Goal: Transaction & Acquisition: Purchase product/service

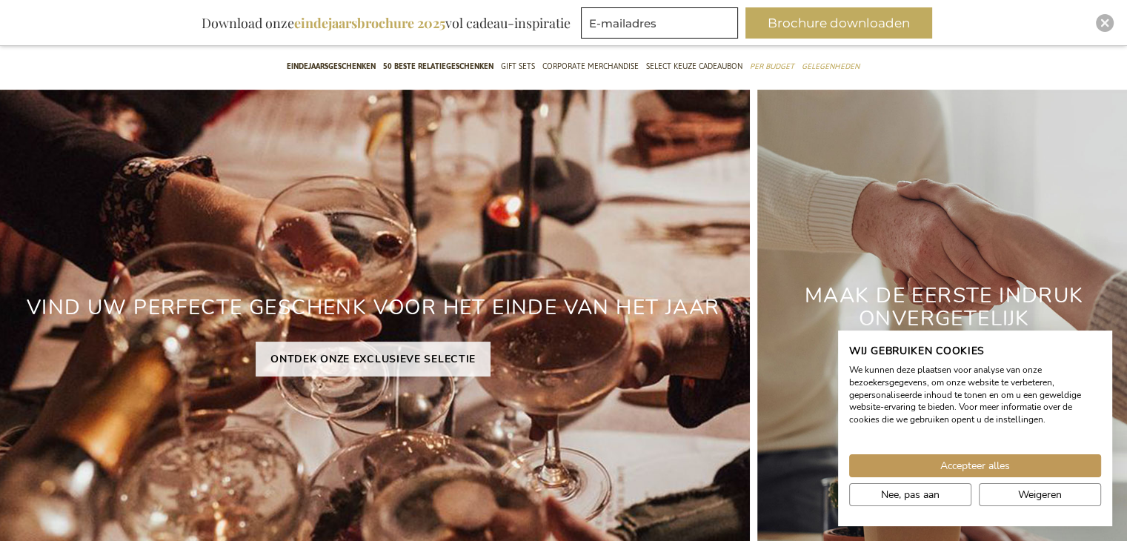
scroll to position [139, 0]
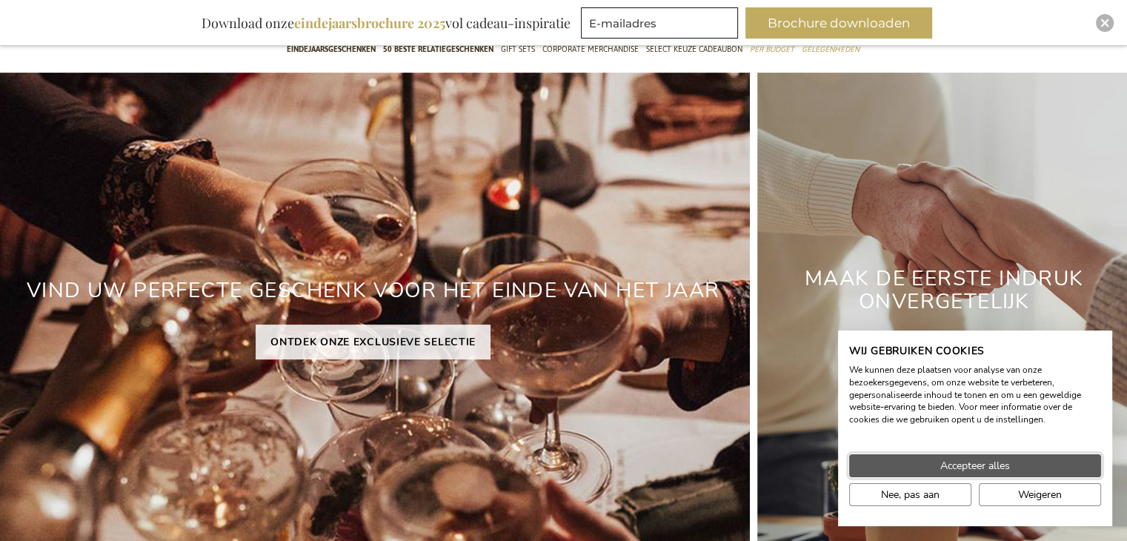
click at [961, 468] on span "Accepteer alles" at bounding box center [976, 466] width 70 height 16
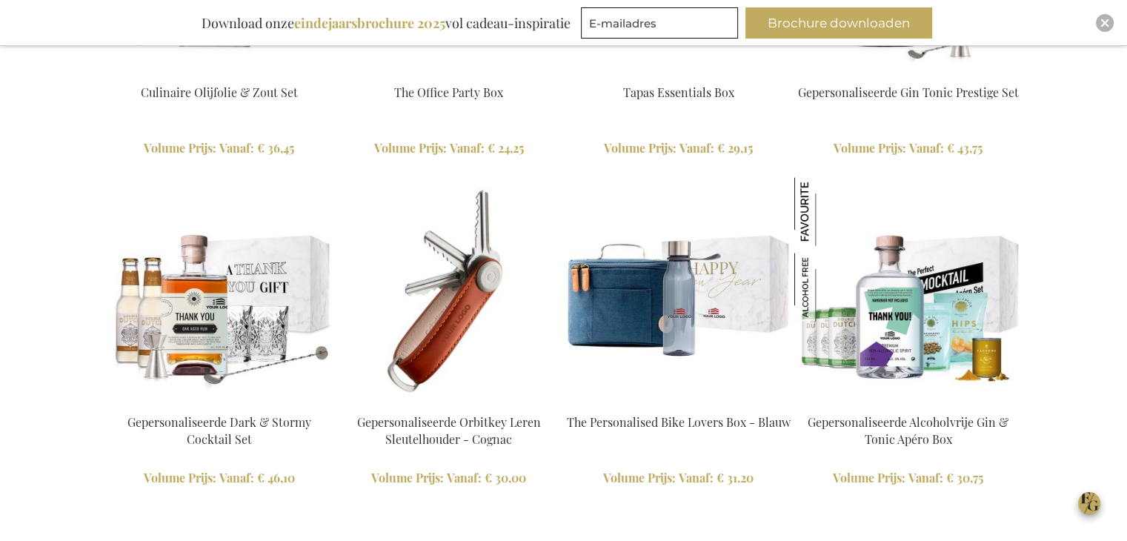
scroll to position [3498, 0]
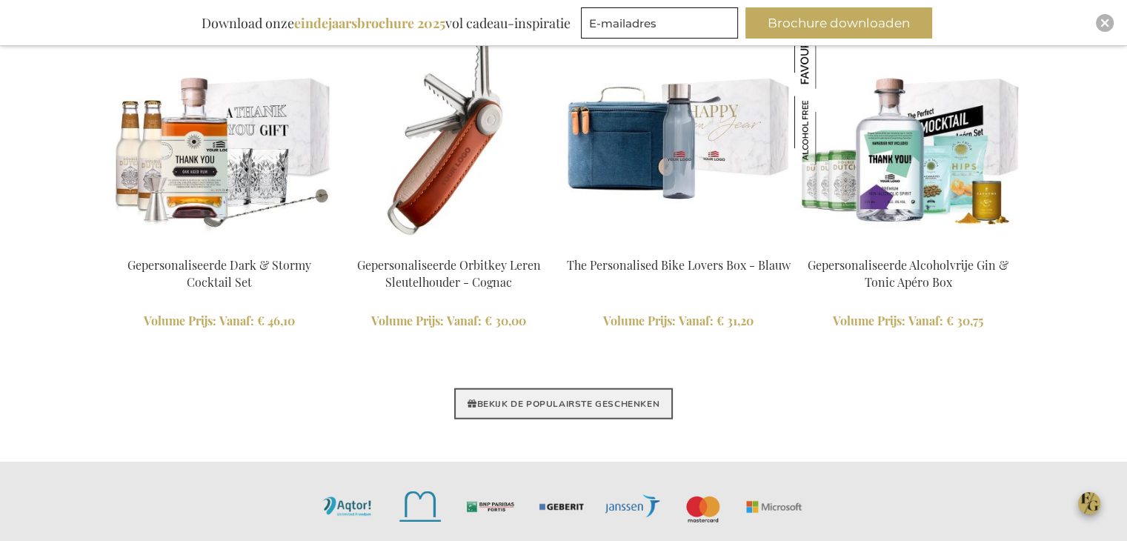
click at [514, 409] on link "BEKIJK DE POPULAIRSTE GESCHENKEN" at bounding box center [563, 403] width 219 height 31
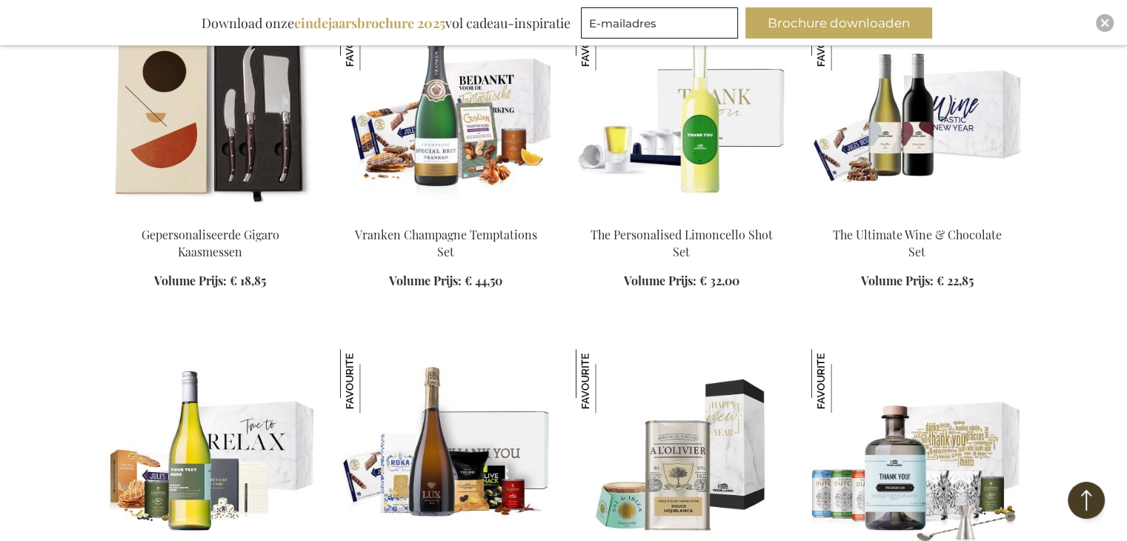
scroll to position [978, 0]
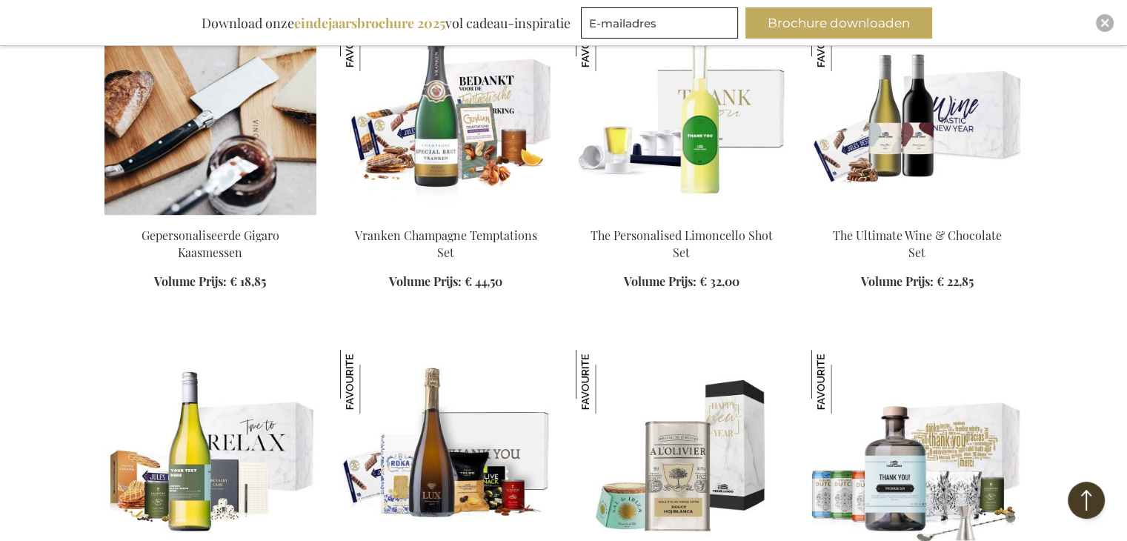
click at [245, 202] on img at bounding box center [211, 111] width 212 height 208
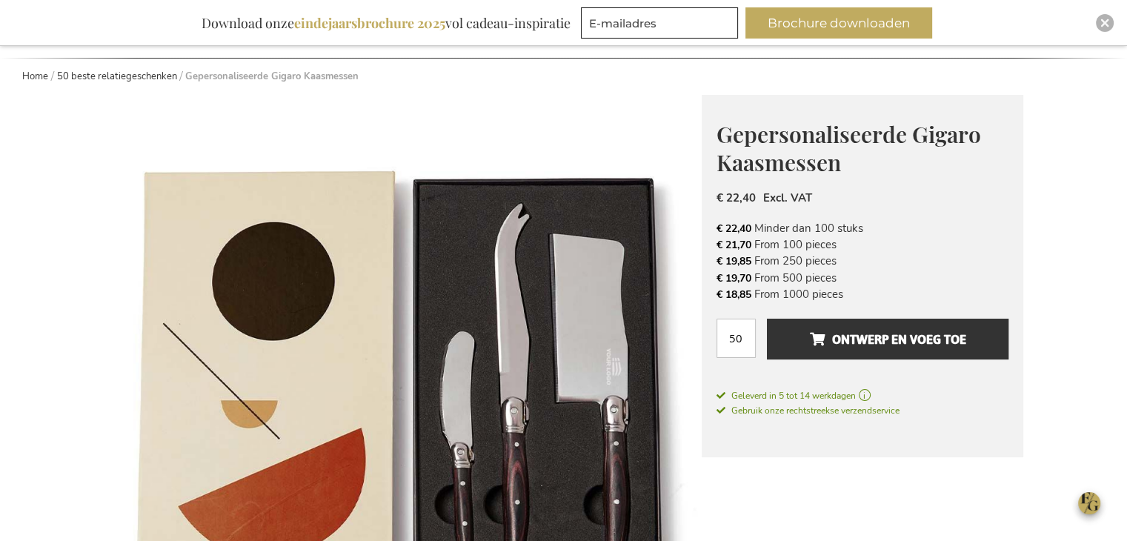
scroll to position [255, 0]
